Goal: Information Seeking & Learning: Learn about a topic

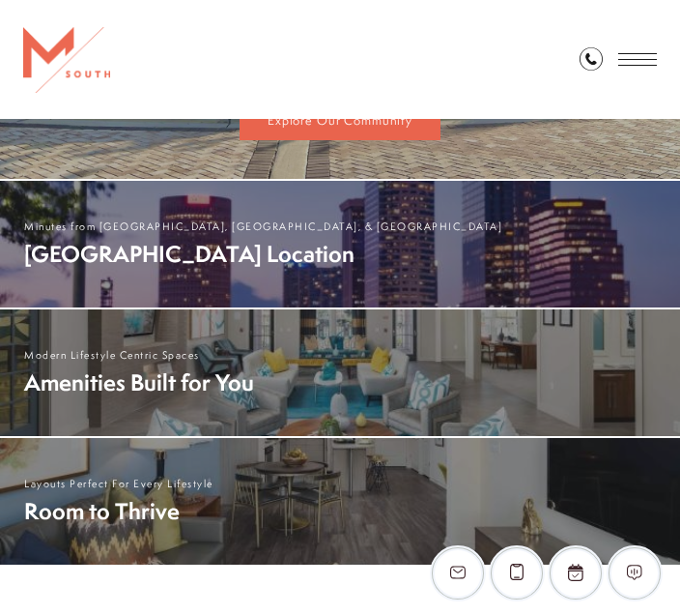
scroll to position [771, 0]
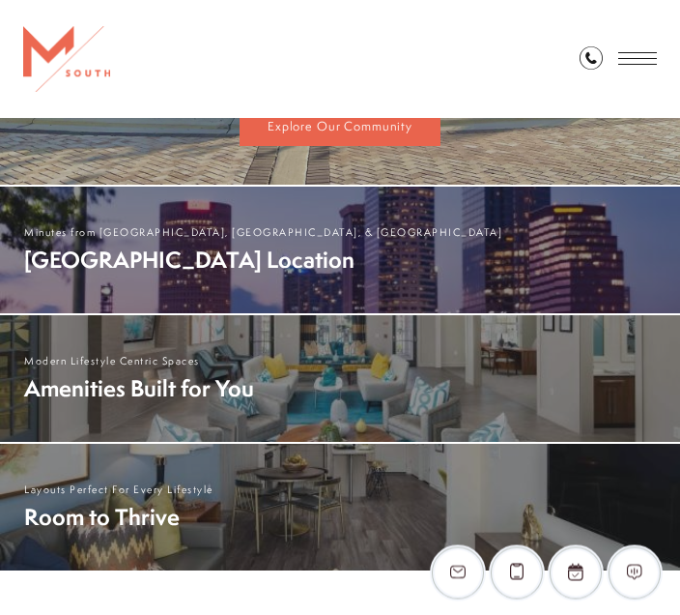
click at [479, 392] on span "Modern Lifestyle Centric Spaces" at bounding box center [340, 379] width 680 height 127
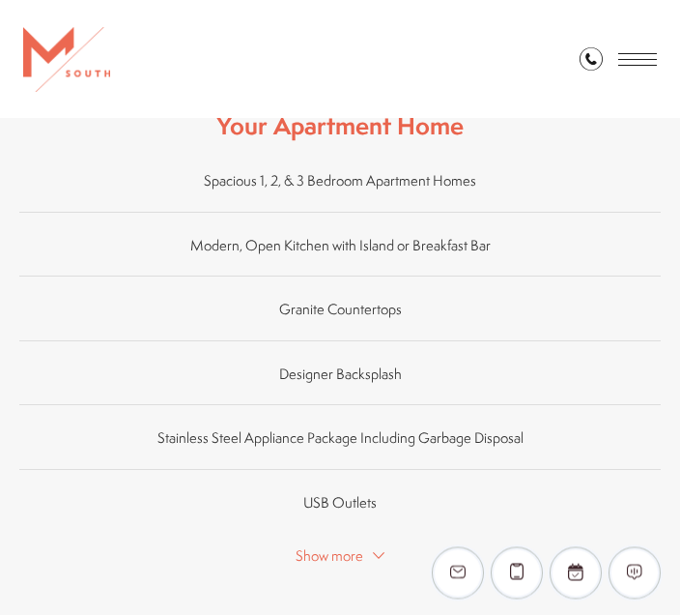
scroll to position [1455, 0]
click at [350, 545] on span "Show more" at bounding box center [330, 555] width 68 height 20
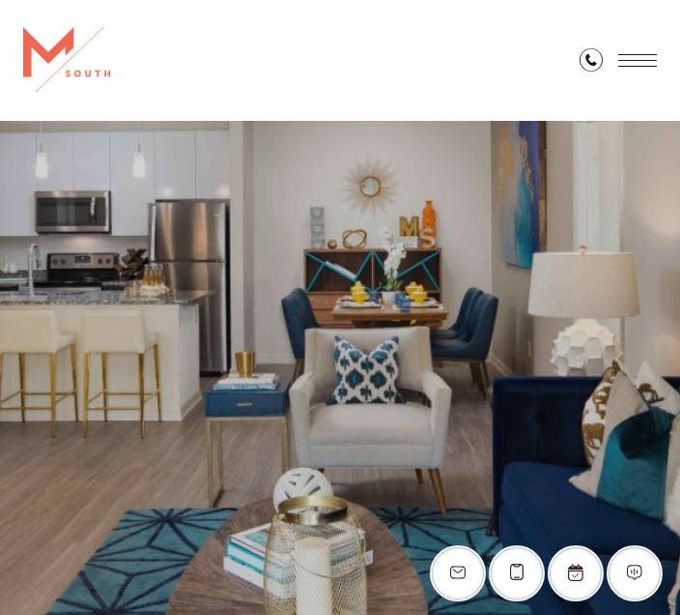
scroll to position [0, 0]
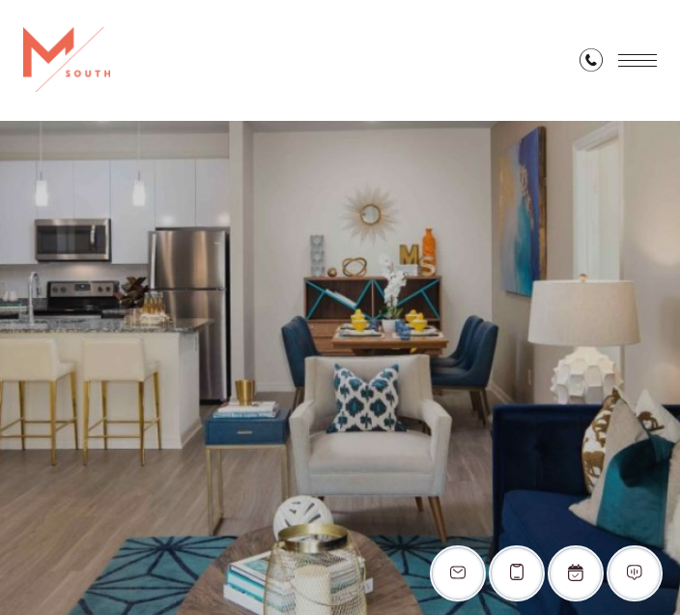
click at [644, 61] on span "Open Menu" at bounding box center [638, 60] width 39 height 13
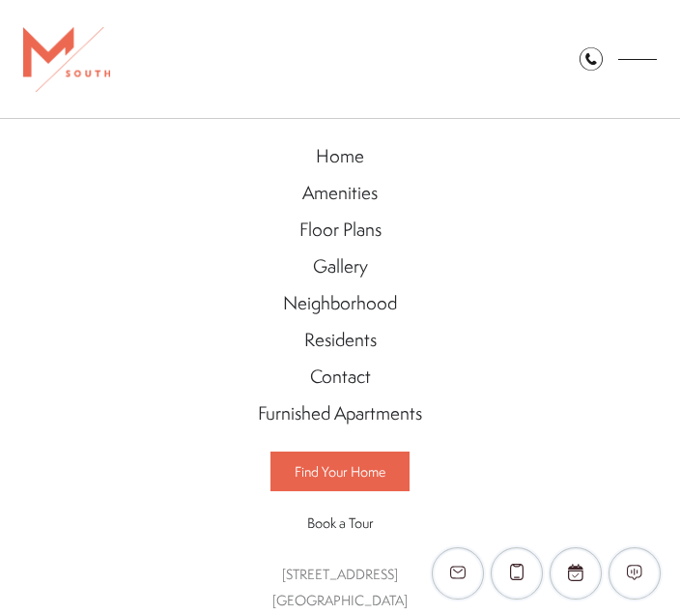
click at [355, 192] on span "Amenities" at bounding box center [340, 192] width 75 height 25
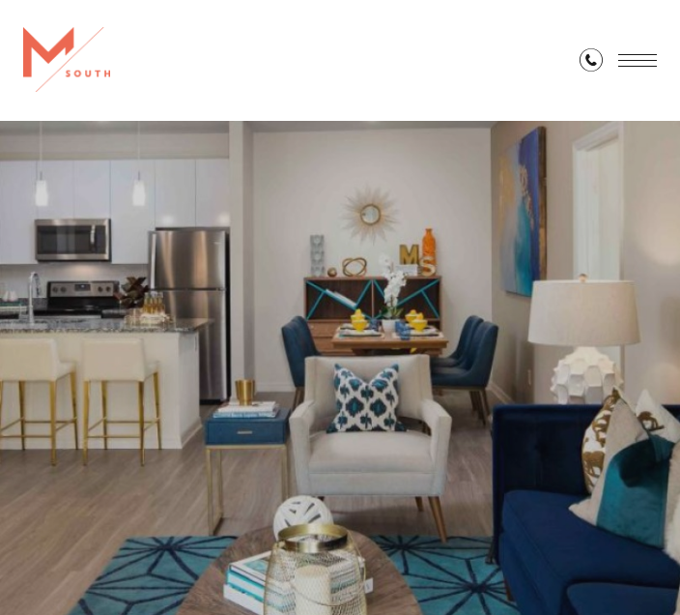
click at [585, 447] on div at bounding box center [340, 461] width 680 height 680
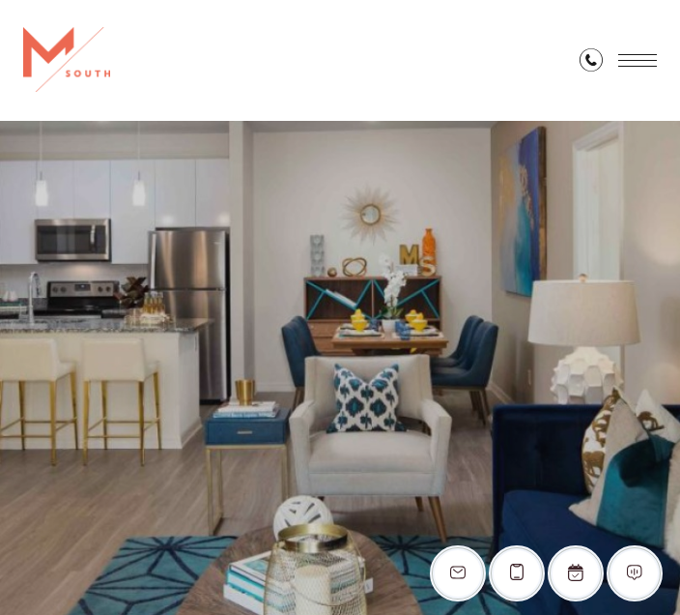
click at [652, 56] on span "Open Menu" at bounding box center [638, 60] width 39 height 13
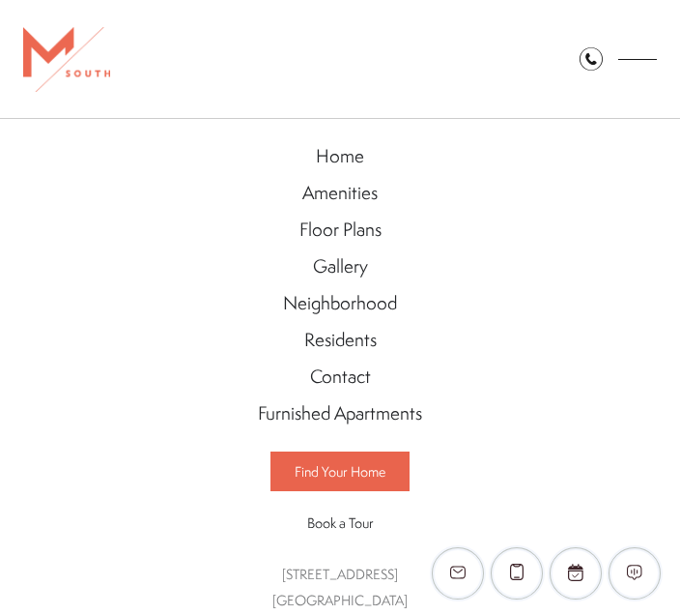
click at [361, 266] on span "Gallery" at bounding box center [340, 265] width 55 height 25
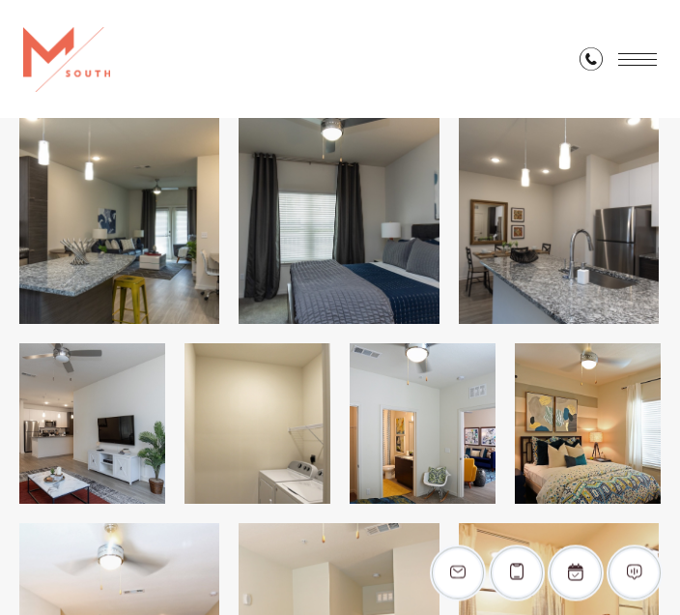
scroll to position [1065, 0]
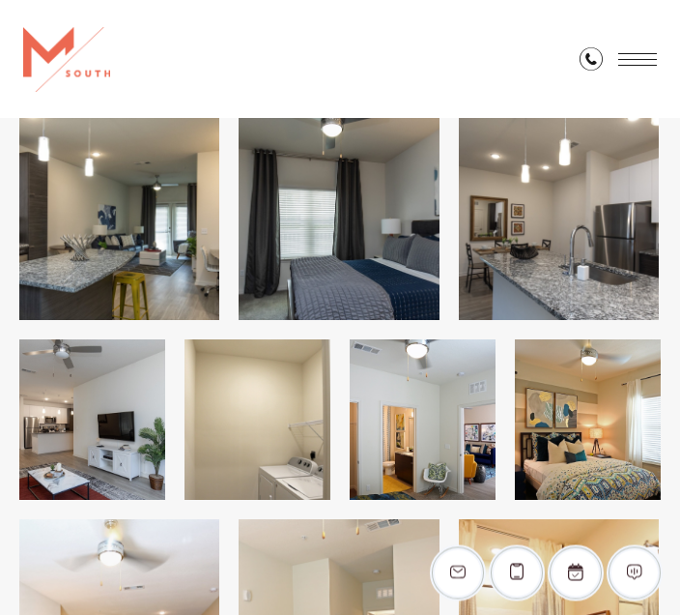
click at [111, 214] on img at bounding box center [119, 214] width 200 height 214
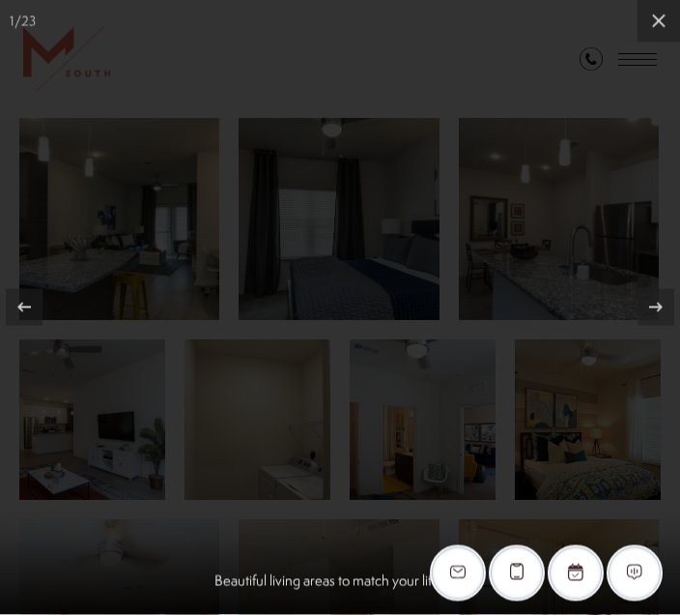
scroll to position [1066, 0]
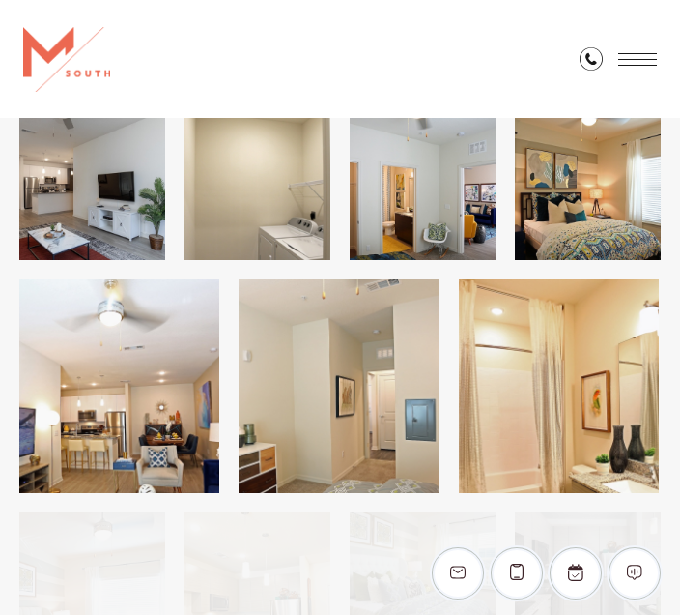
scroll to position [1291, 0]
